Goal: Information Seeking & Learning: Learn about a topic

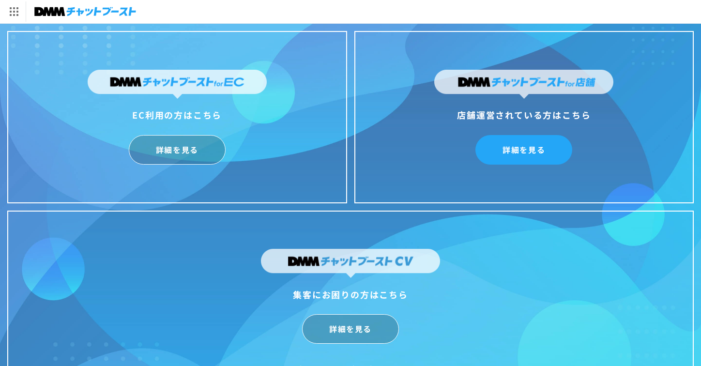
click at [519, 158] on link "詳細を見る" at bounding box center [523, 150] width 97 height 30
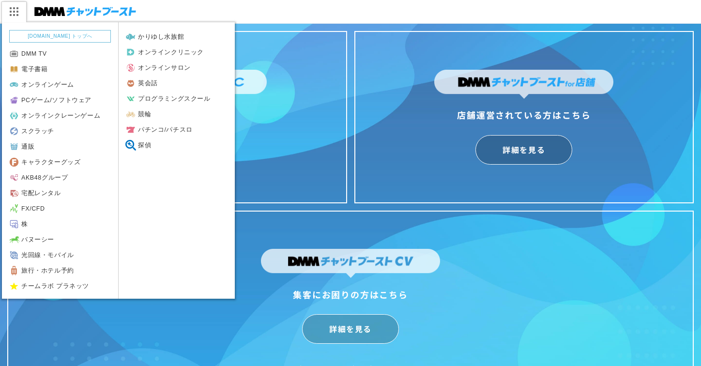
click at [12, 9] on img at bounding box center [13, 11] width 24 height 20
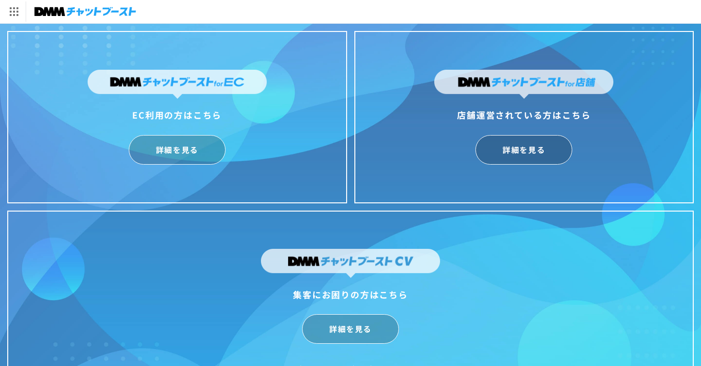
click at [260, 153] on div "詳細を見る" at bounding box center [177, 150] width 179 height 30
click at [527, 150] on link "詳細を見る" at bounding box center [523, 150] width 97 height 30
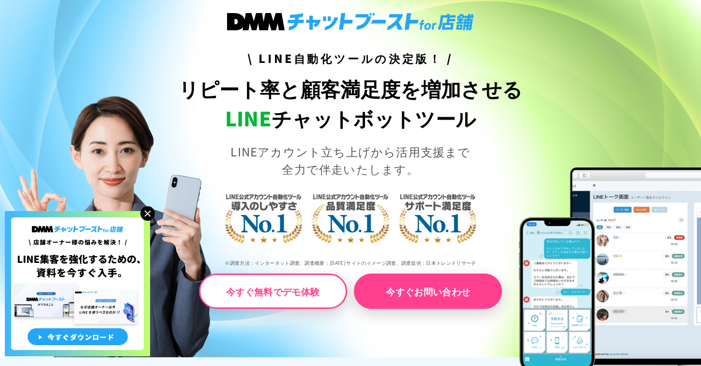
scroll to position [81, 0]
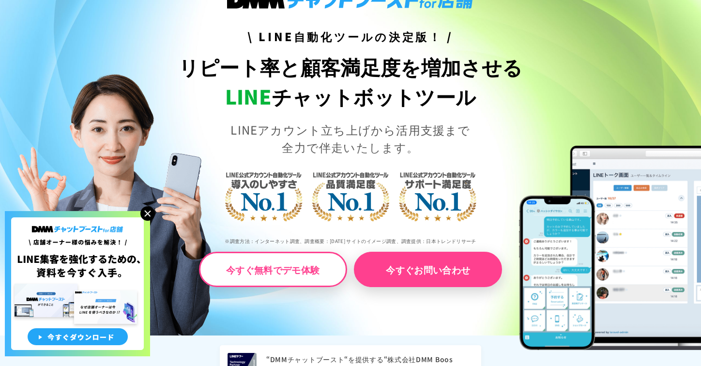
click at [144, 218] on img at bounding box center [147, 213] width 15 height 15
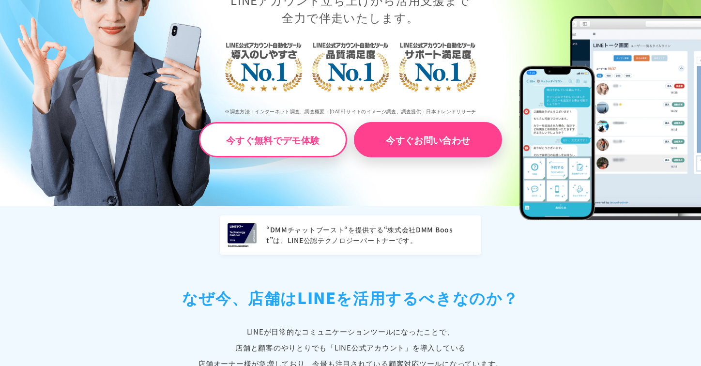
scroll to position [0, 0]
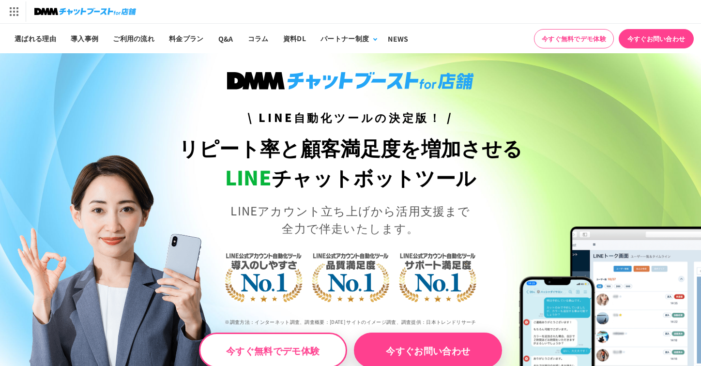
click at [41, 8] on img at bounding box center [85, 12] width 102 height 14
